Goal: Task Accomplishment & Management: Use online tool/utility

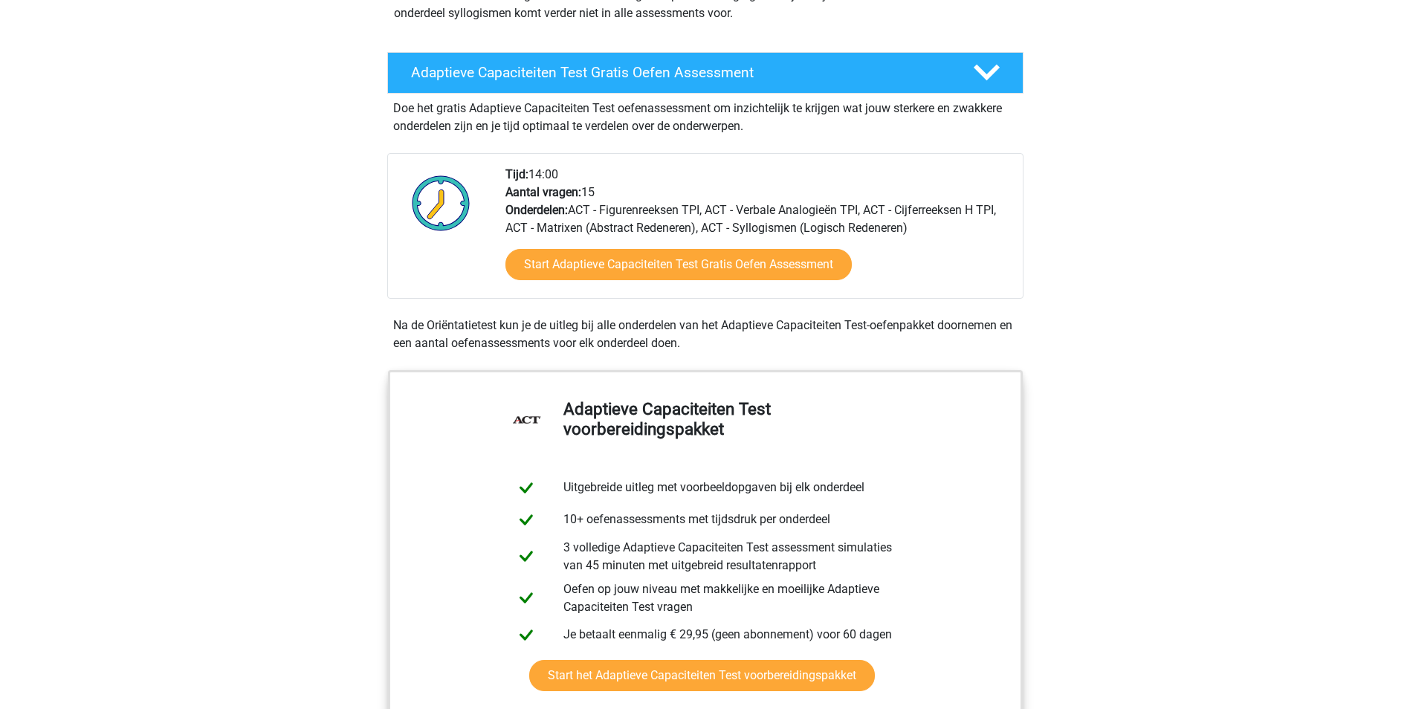
scroll to position [223, 0]
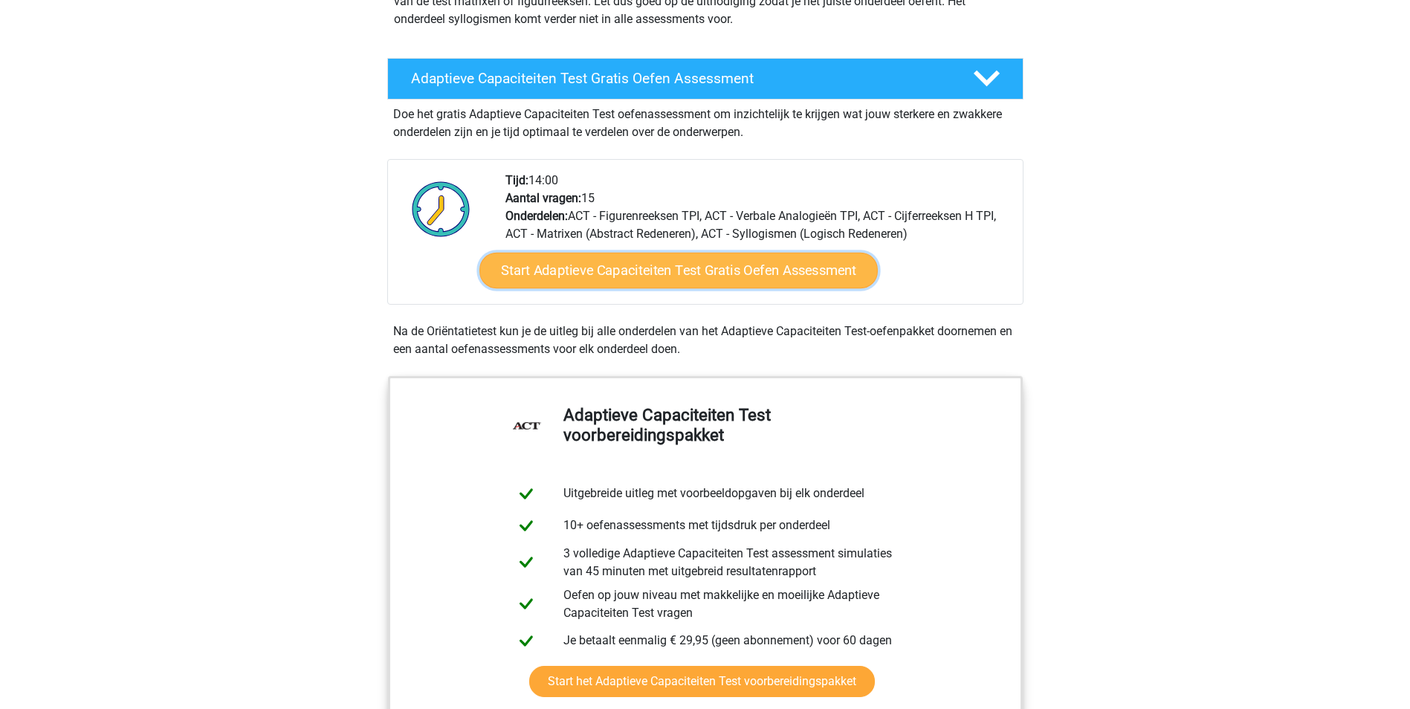
click at [645, 269] on link "Start Adaptieve Capaciteiten Test Gratis Oefen Assessment" at bounding box center [678, 271] width 398 height 36
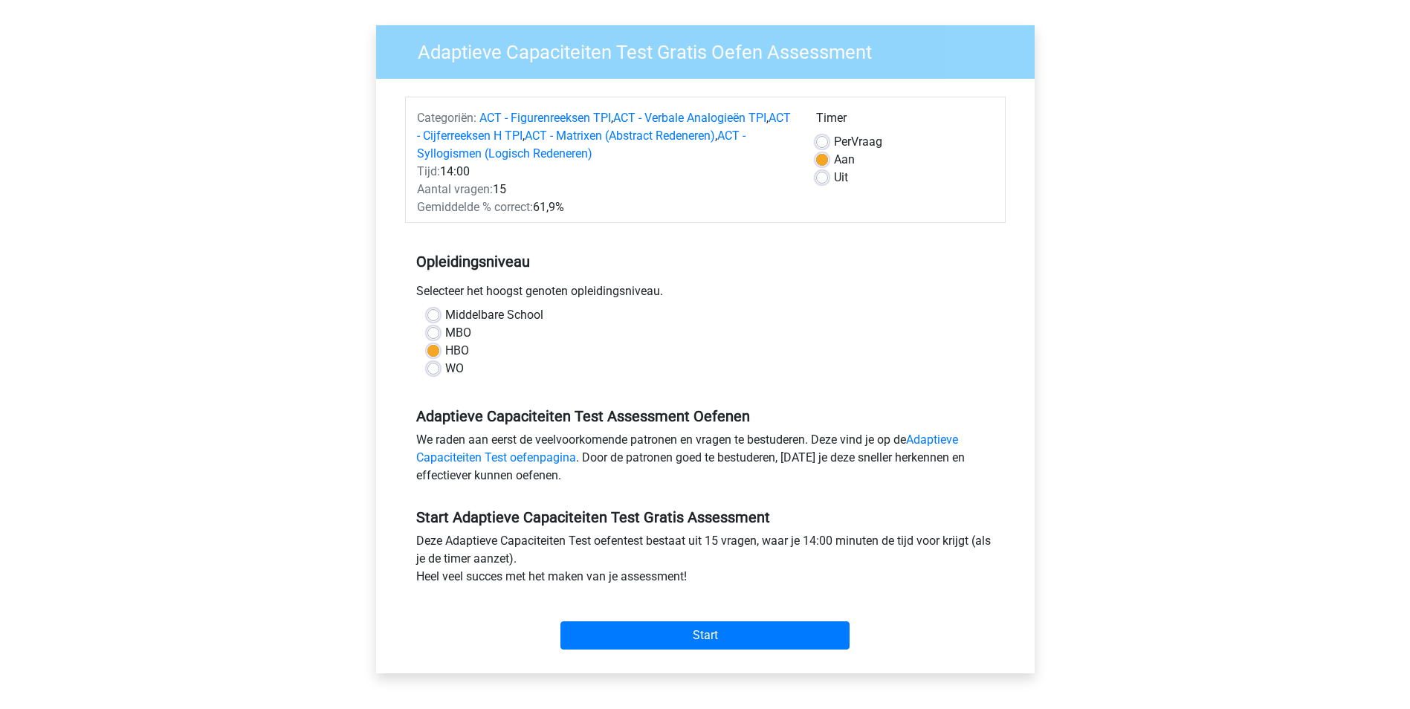
scroll to position [372, 0]
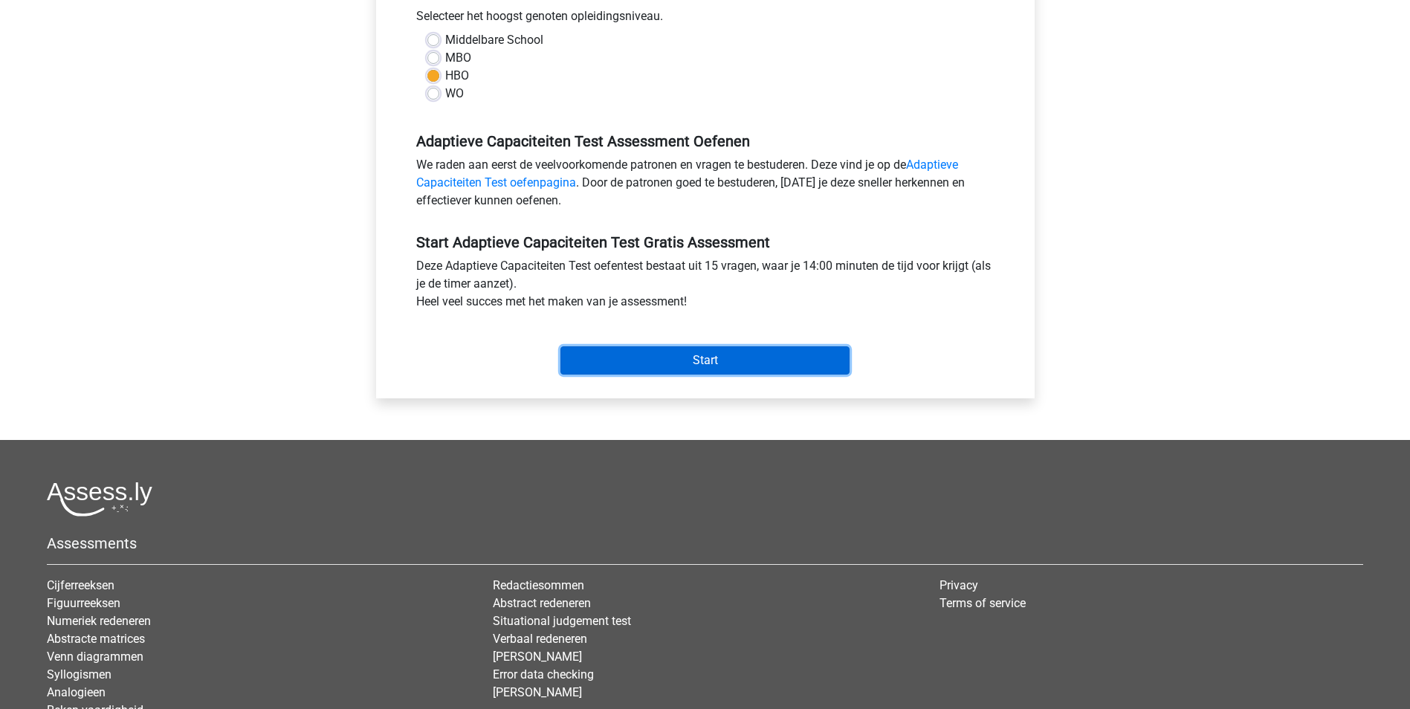
click at [757, 365] on input "Start" at bounding box center [704, 360] width 289 height 28
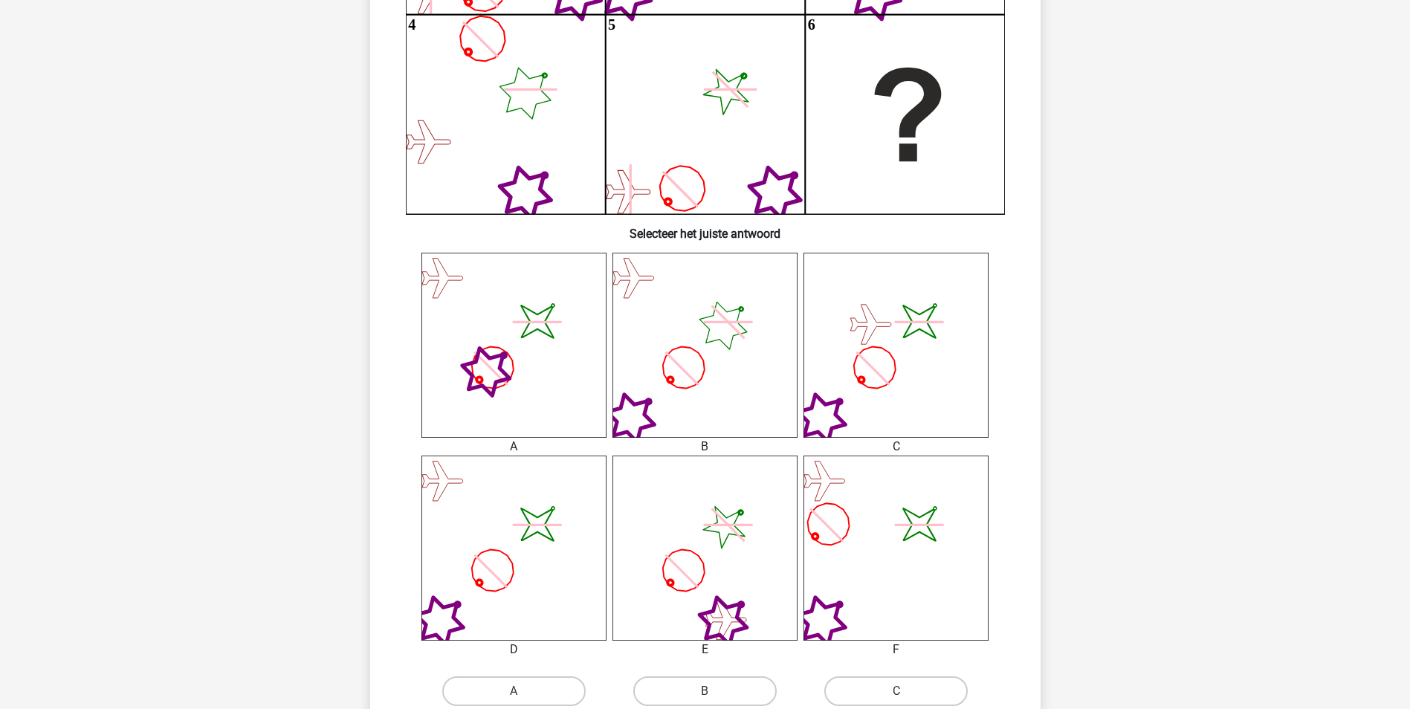
scroll to position [446, 0]
